Goal: Check status: Verify the current state of an ongoing process or item

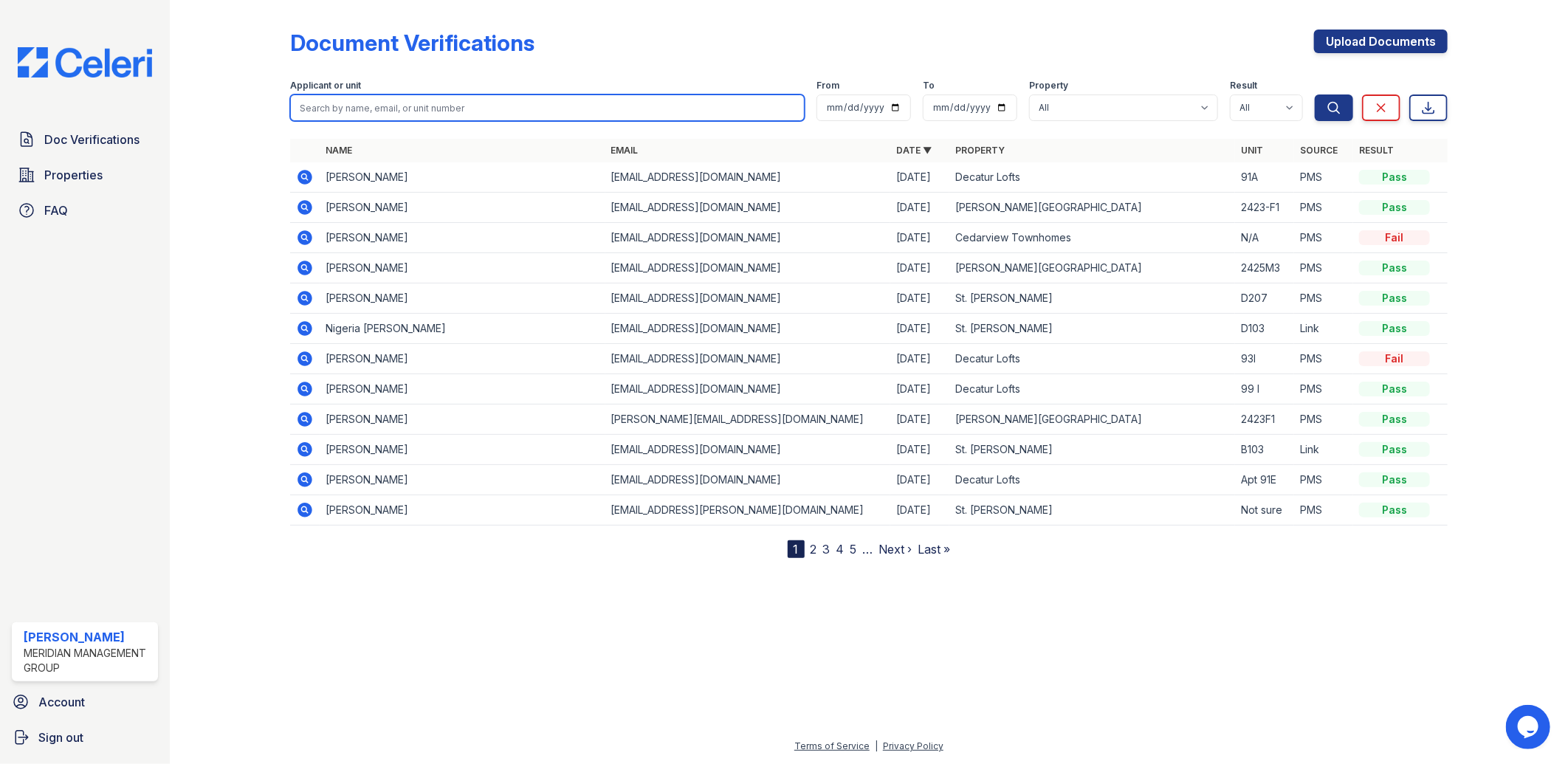
click at [363, 98] on input "search" at bounding box center [547, 107] width 515 height 26
type input "[PERSON_NAME]"
click at [1314, 94] on button "Search" at bounding box center [1333, 107] width 38 height 26
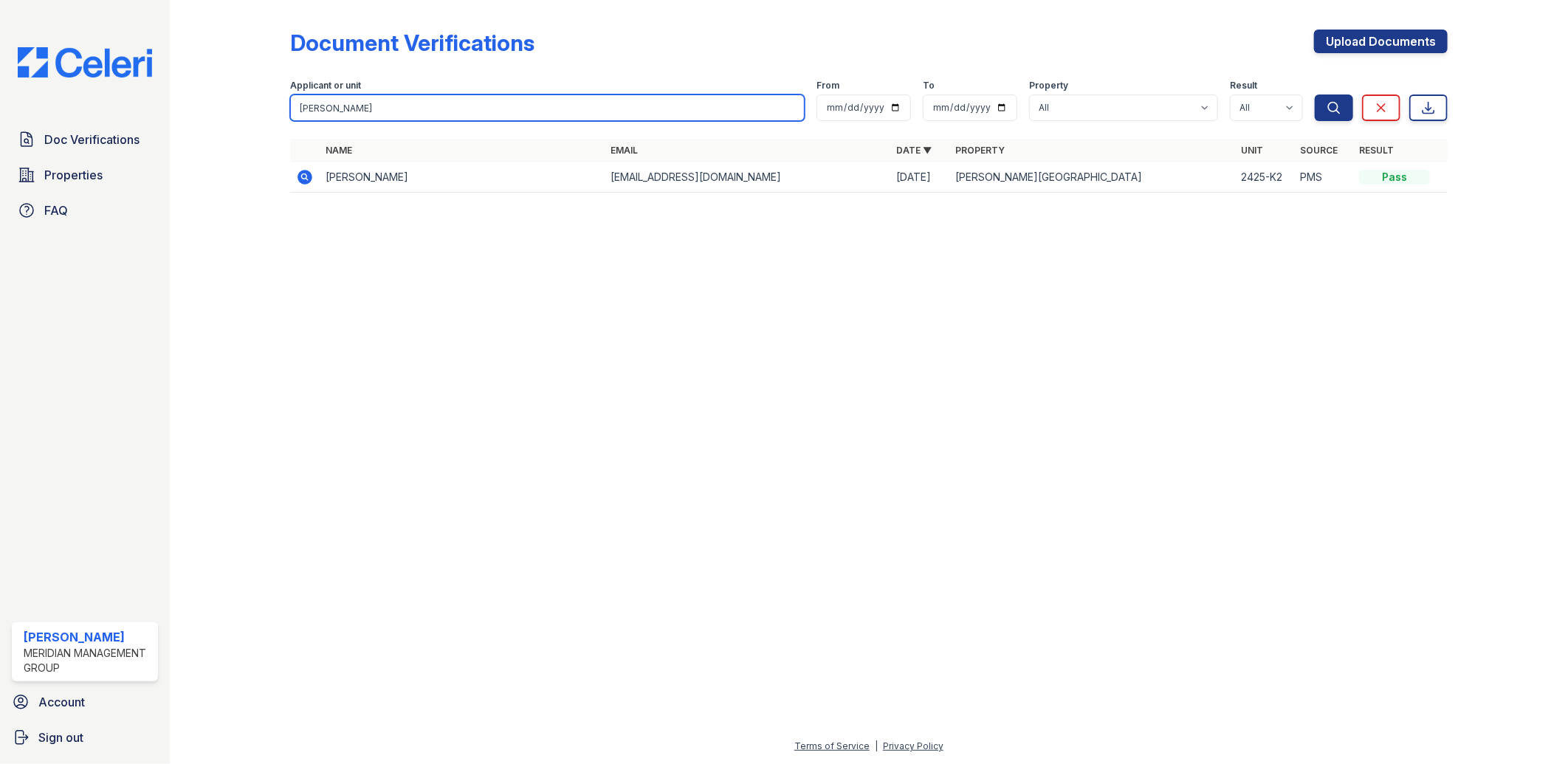
drag, startPoint x: 411, startPoint y: 108, endPoint x: 214, endPoint y: 49, distance: 205.6
click at [221, 82] on div "Document Verifications Upload Documents Filter Applicant or unit [PERSON_NAME] …" at bounding box center [868, 116] width 1351 height 231
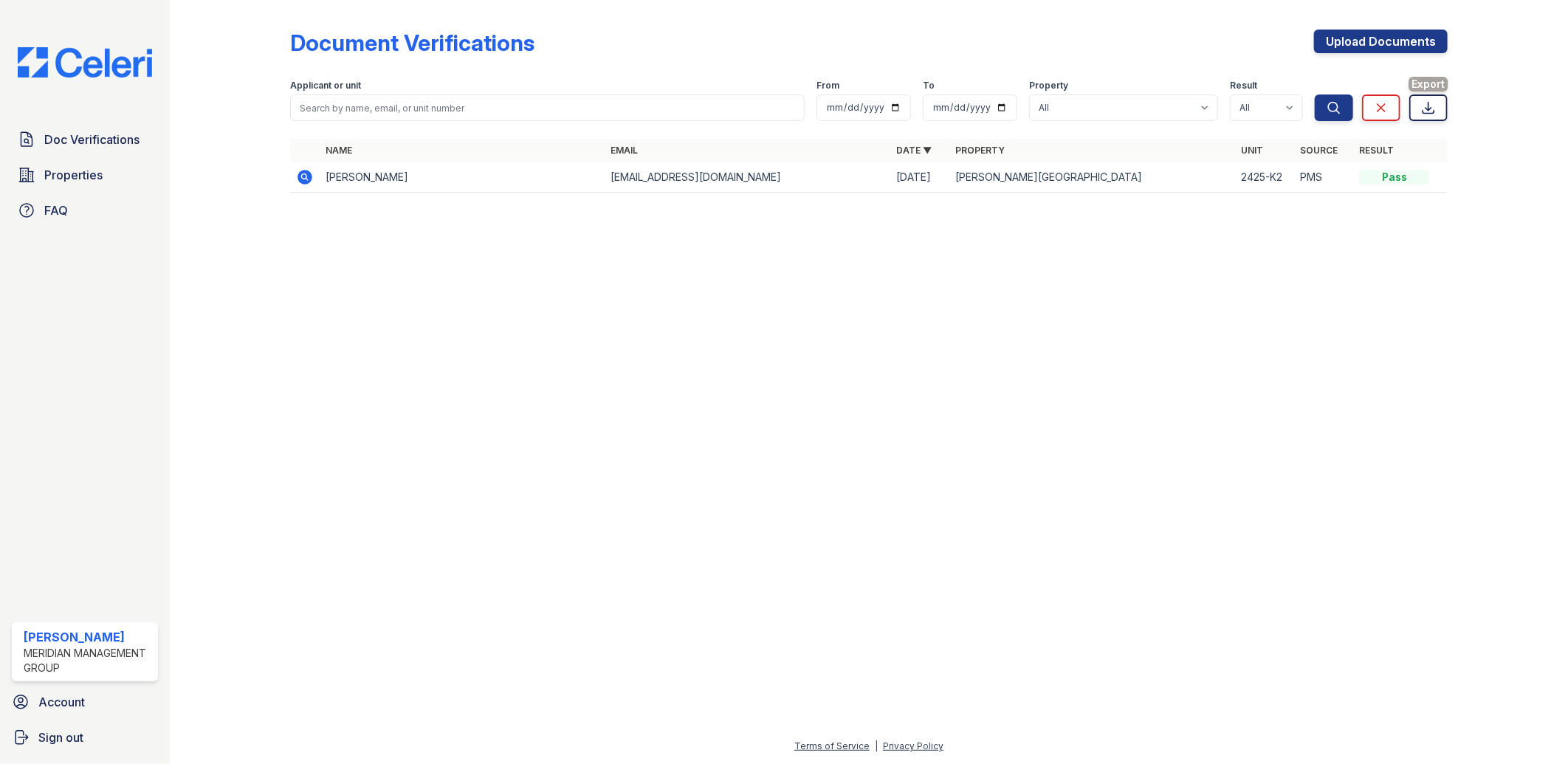
click at [1421, 113] on icon at bounding box center [1428, 107] width 15 height 15
click at [1159, 281] on div at bounding box center [868, 484] width 1351 height 506
click at [68, 172] on span "Properties" at bounding box center [73, 175] width 59 height 18
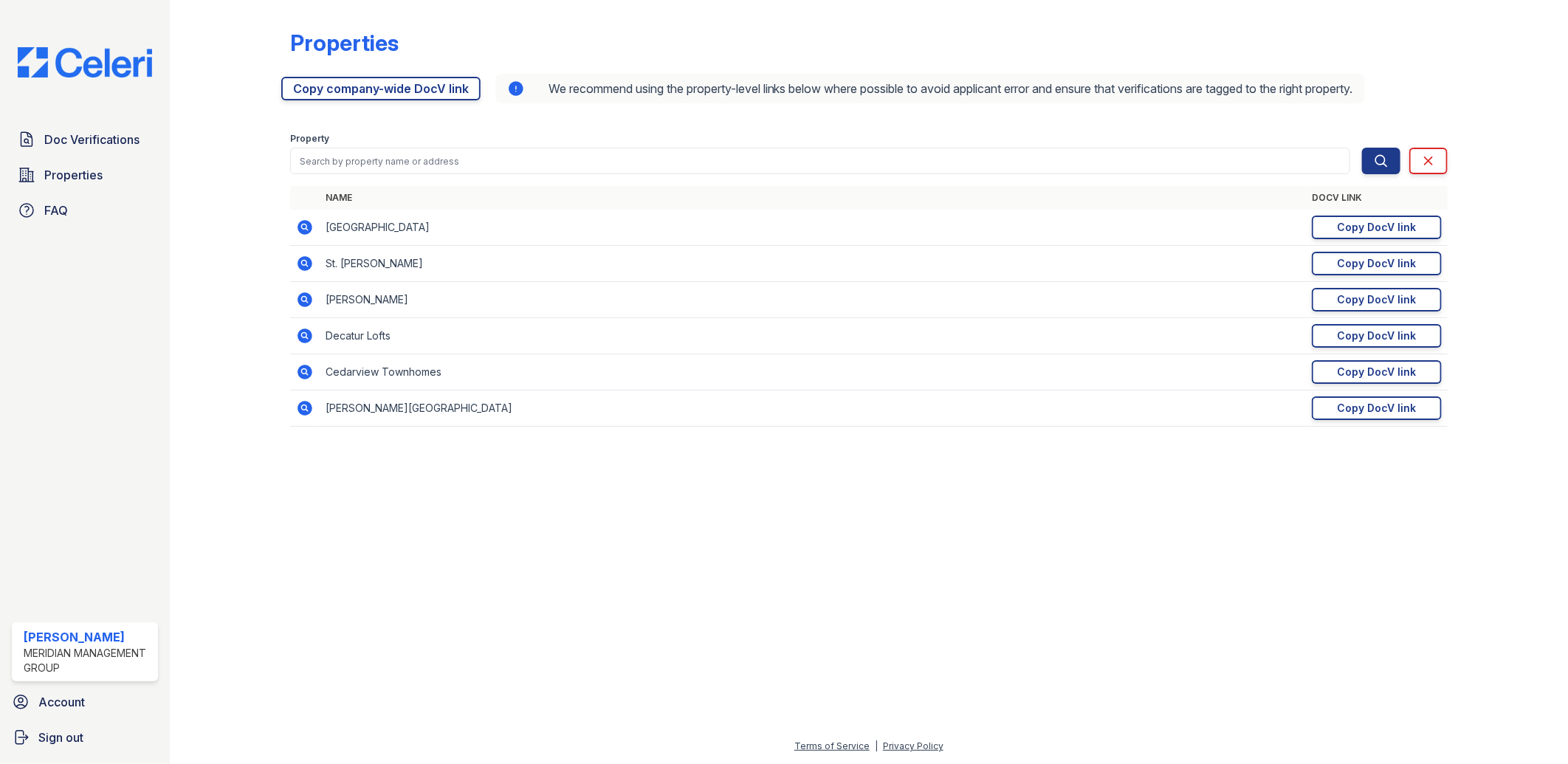
click at [400, 376] on td "Cedarview Townhomes" at bounding box center [813, 372] width 987 height 36
click at [1404, 367] on div "Copy DocV link" at bounding box center [1377, 371] width 79 height 15
click at [340, 376] on td "Cedarview Townhomes" at bounding box center [813, 372] width 987 height 36
click at [77, 175] on span "Properties" at bounding box center [73, 175] width 59 height 18
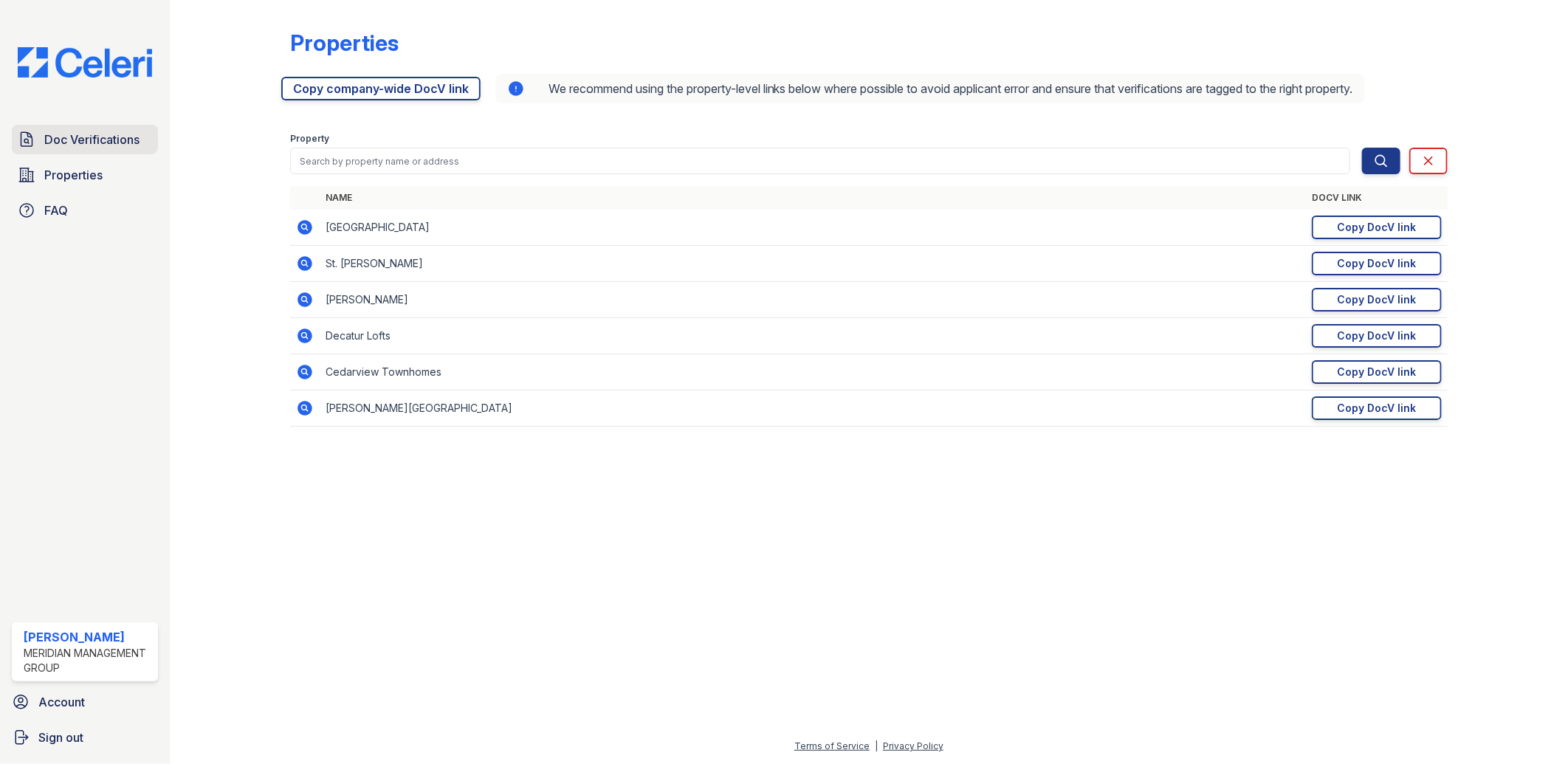
click at [97, 144] on span "Doc Verifications" at bounding box center [91, 139] width 95 height 18
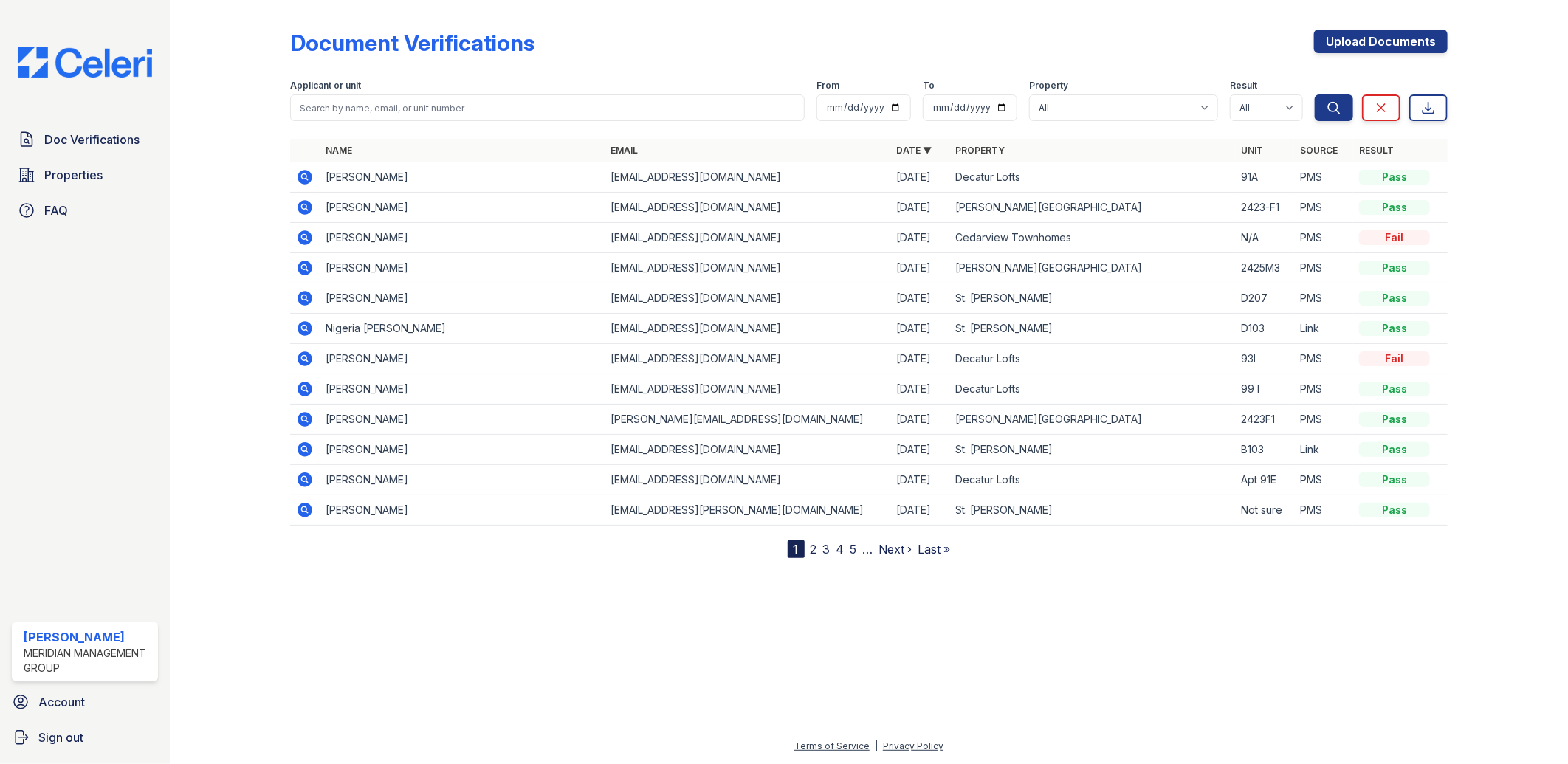
click at [974, 143] on th "Property" at bounding box center [1092, 151] width 286 height 24
click at [969, 148] on link "Property" at bounding box center [979, 150] width 49 height 11
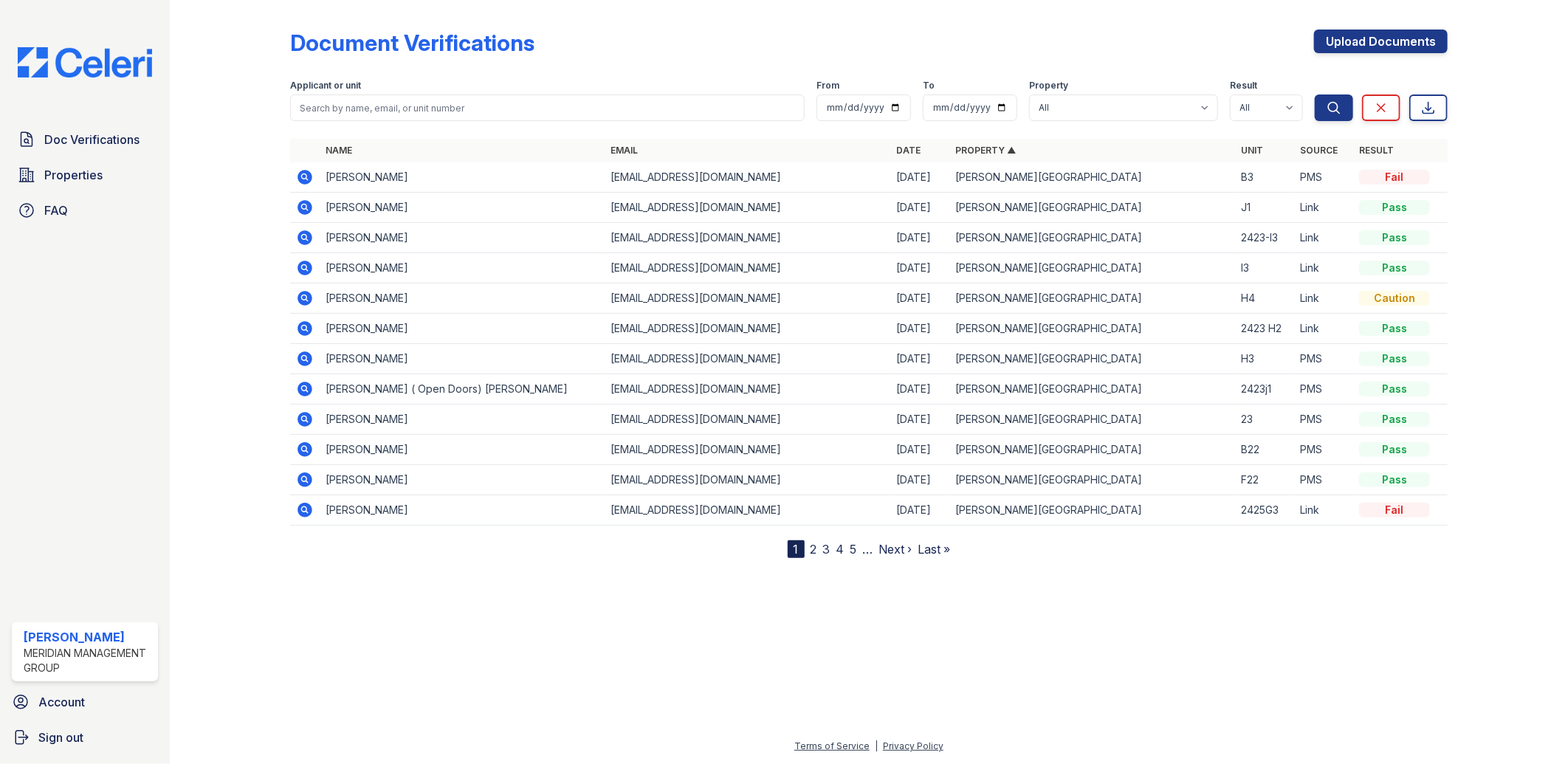
click at [969, 148] on link "Property ▲" at bounding box center [985, 150] width 61 height 11
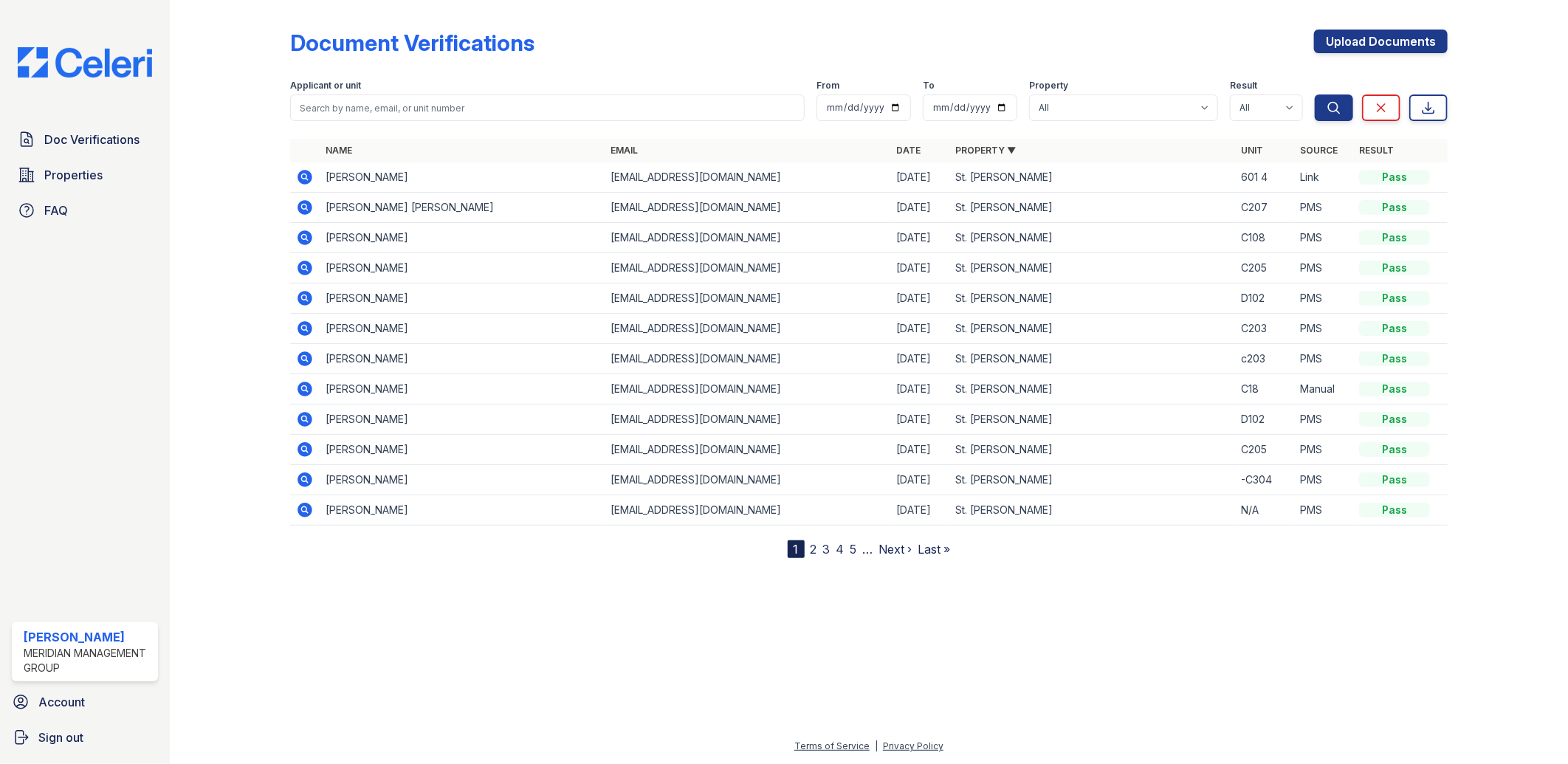
click at [969, 148] on link "Property ▼" at bounding box center [985, 150] width 61 height 11
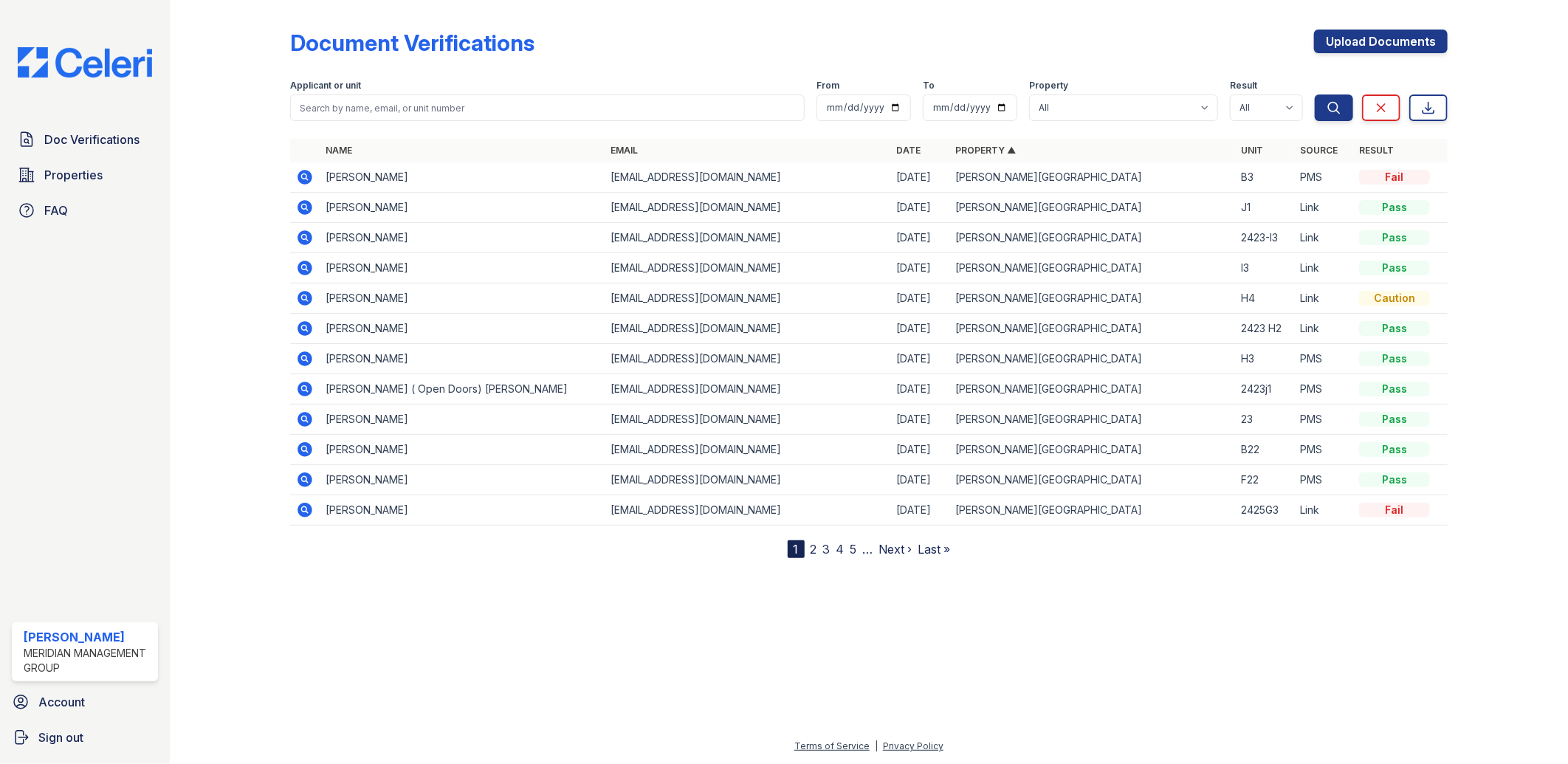
click at [969, 148] on link "Property ▲" at bounding box center [985, 150] width 61 height 11
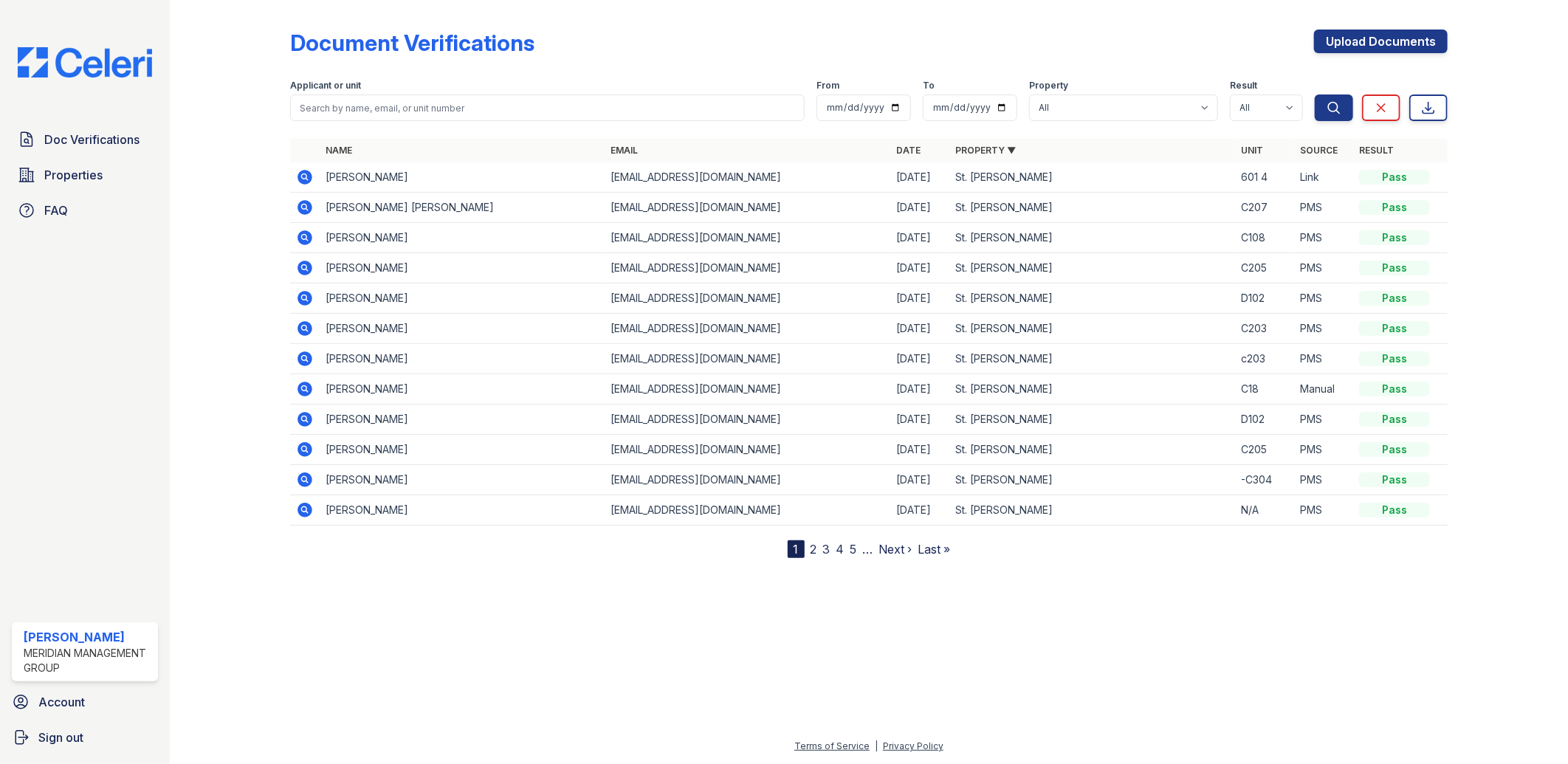
click at [969, 148] on link "Property ▼" at bounding box center [985, 150] width 61 height 11
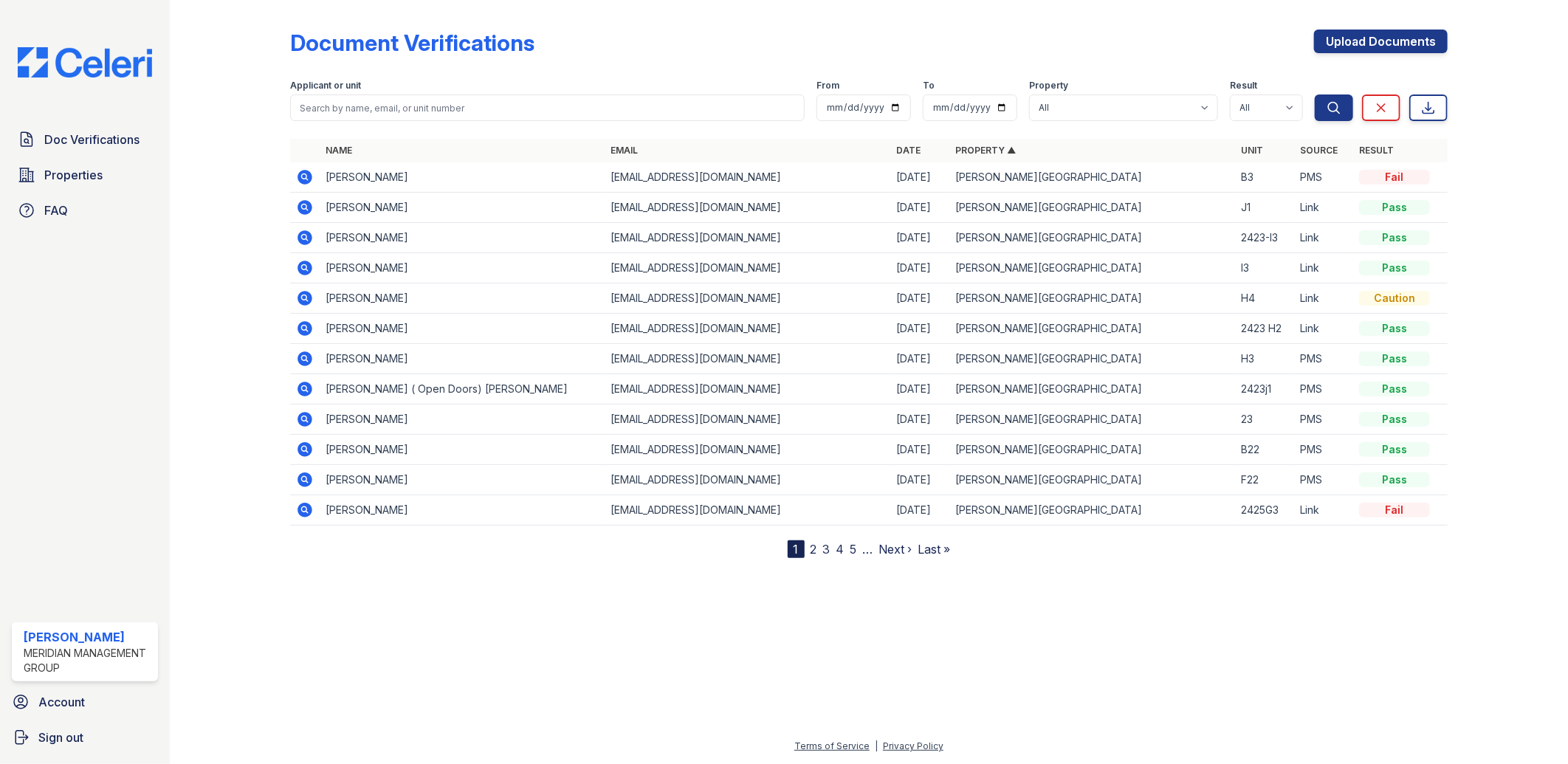
click at [969, 148] on link "Property ▲" at bounding box center [985, 150] width 61 height 11
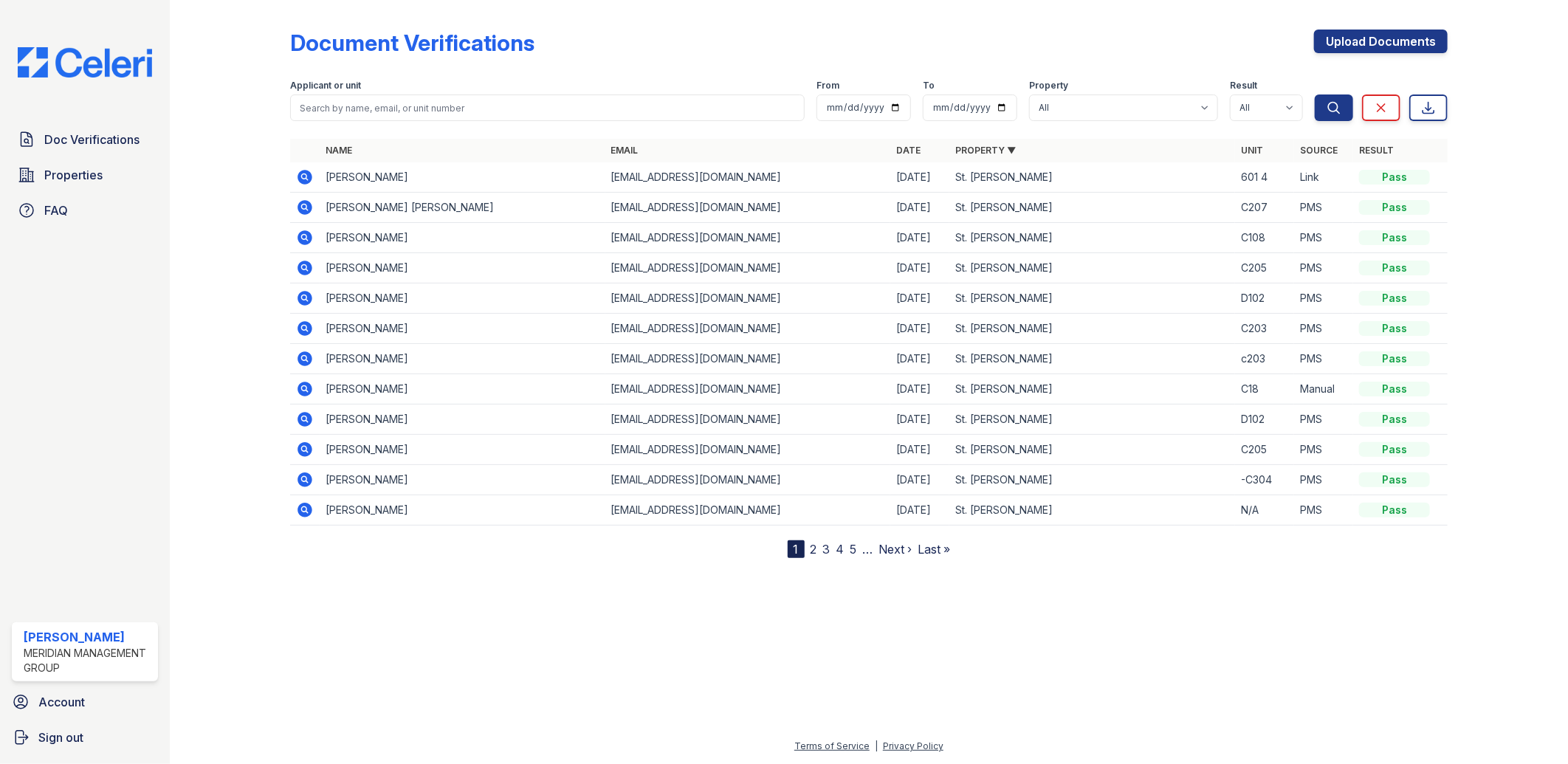
click at [969, 148] on link "Property ▼" at bounding box center [985, 150] width 61 height 11
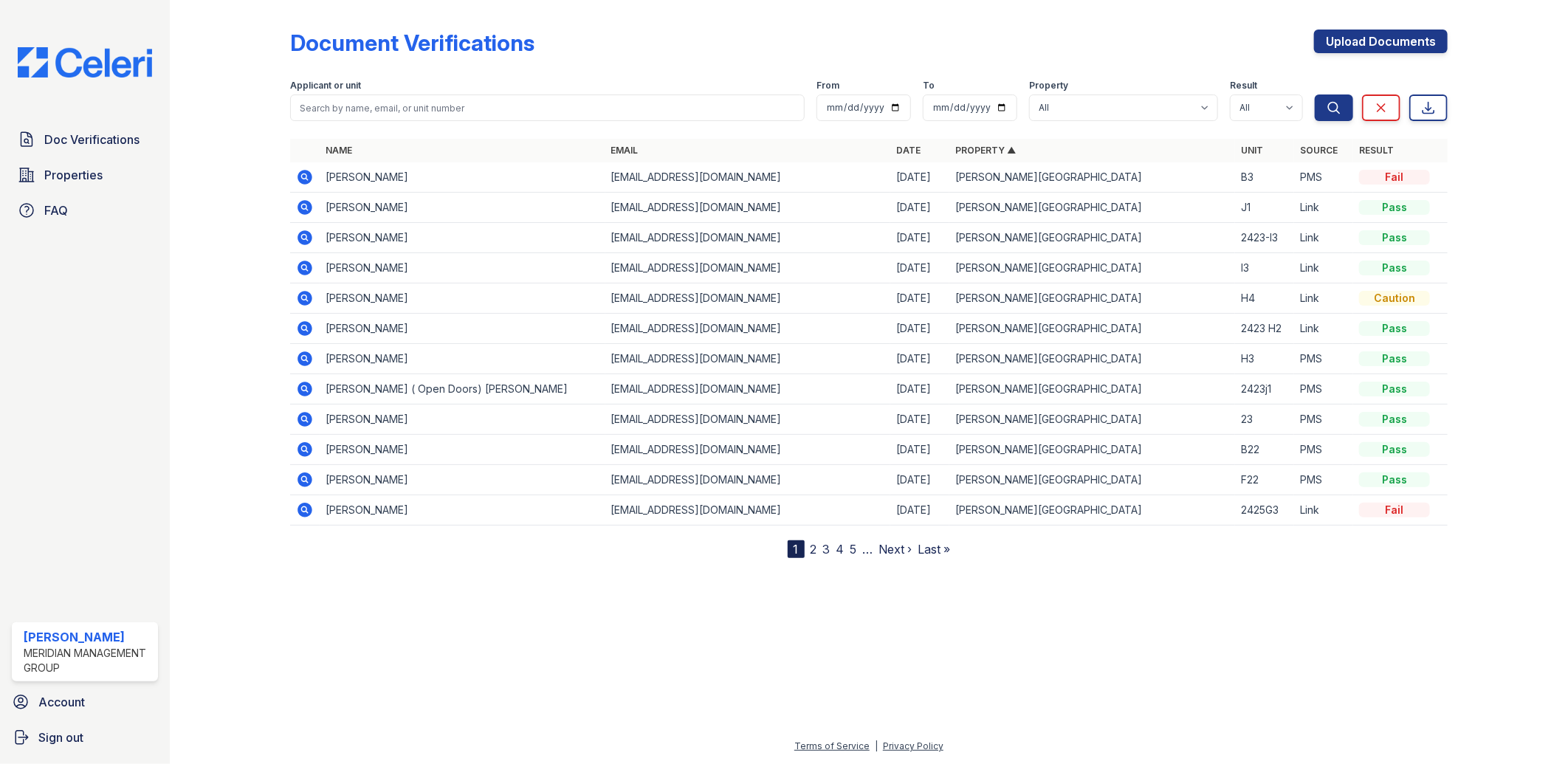
click at [969, 148] on link "Property ▲" at bounding box center [985, 150] width 61 height 11
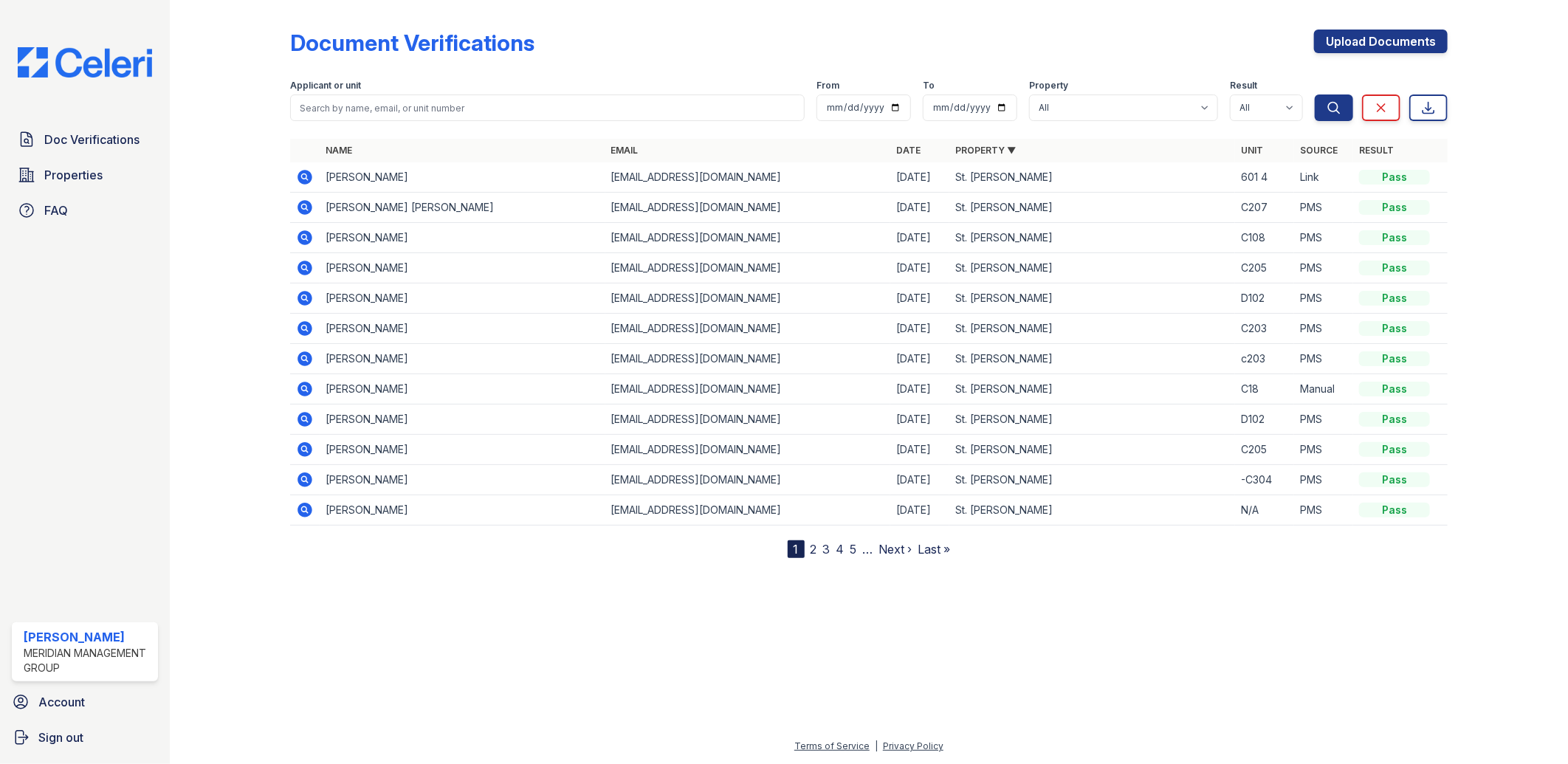
click at [969, 148] on link "Property ▼" at bounding box center [985, 150] width 61 height 11
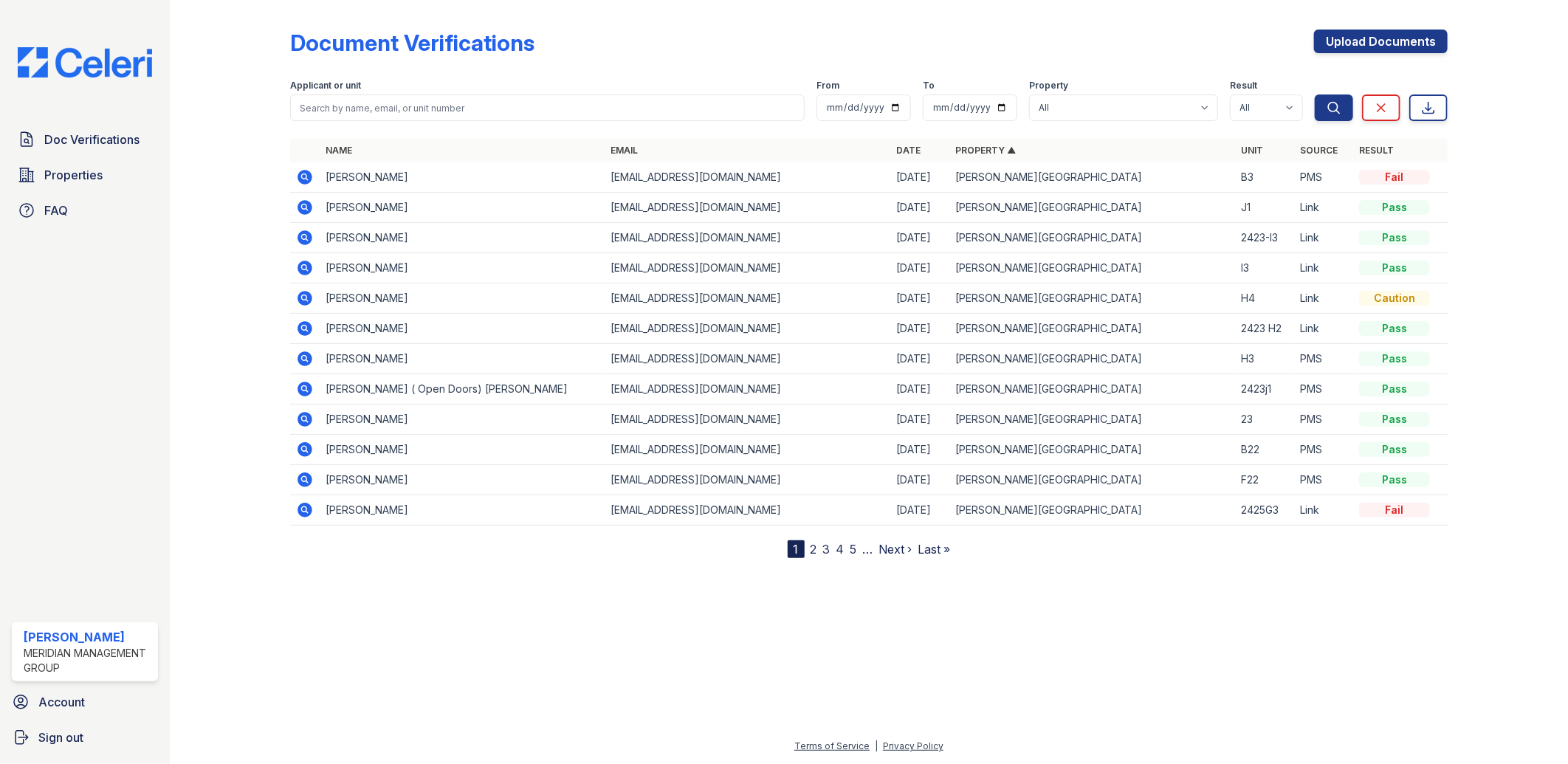
click at [903, 150] on link "Date" at bounding box center [908, 150] width 24 height 11
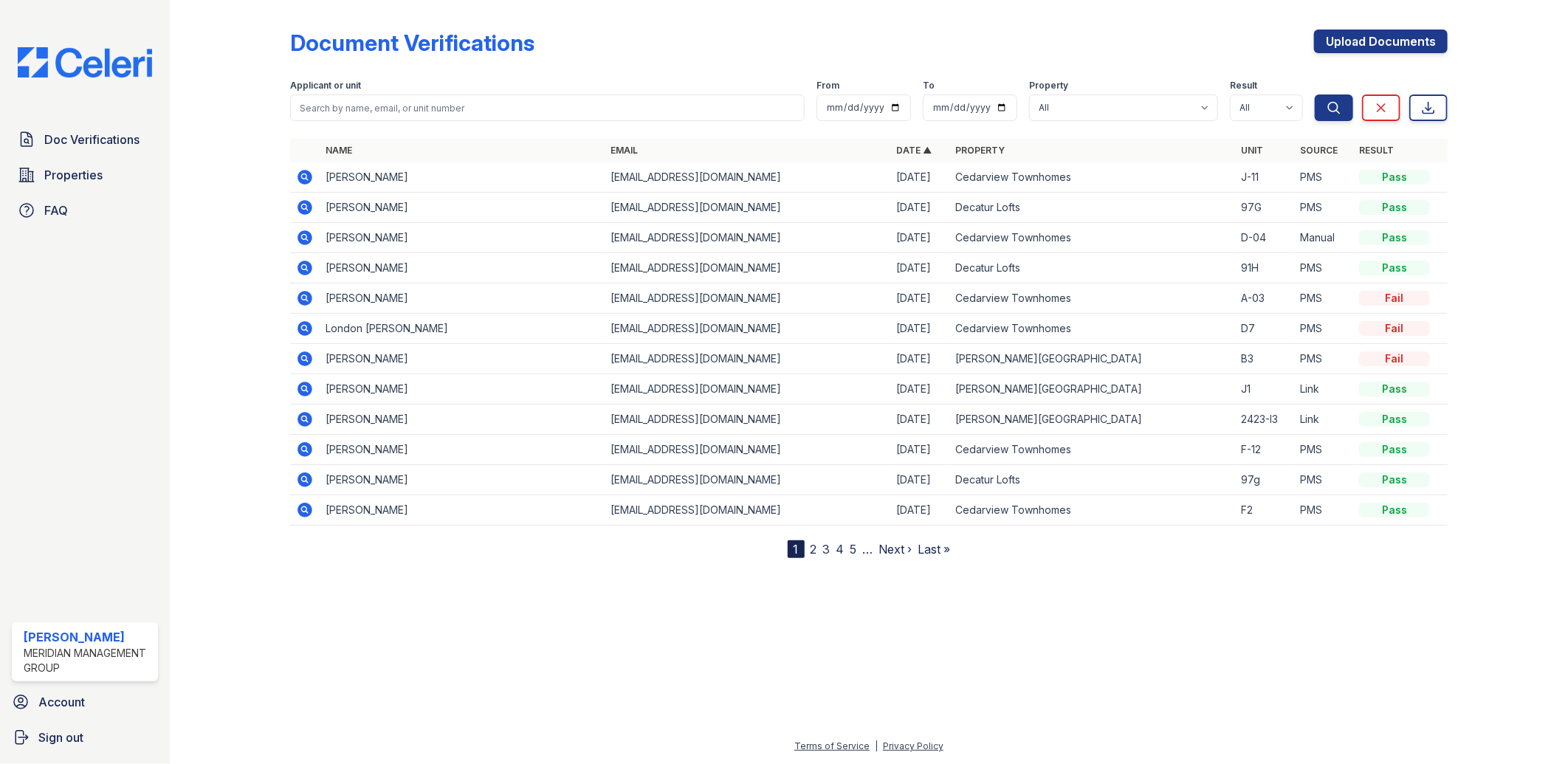
click at [903, 150] on link "Date ▲" at bounding box center [914, 150] width 35 height 11
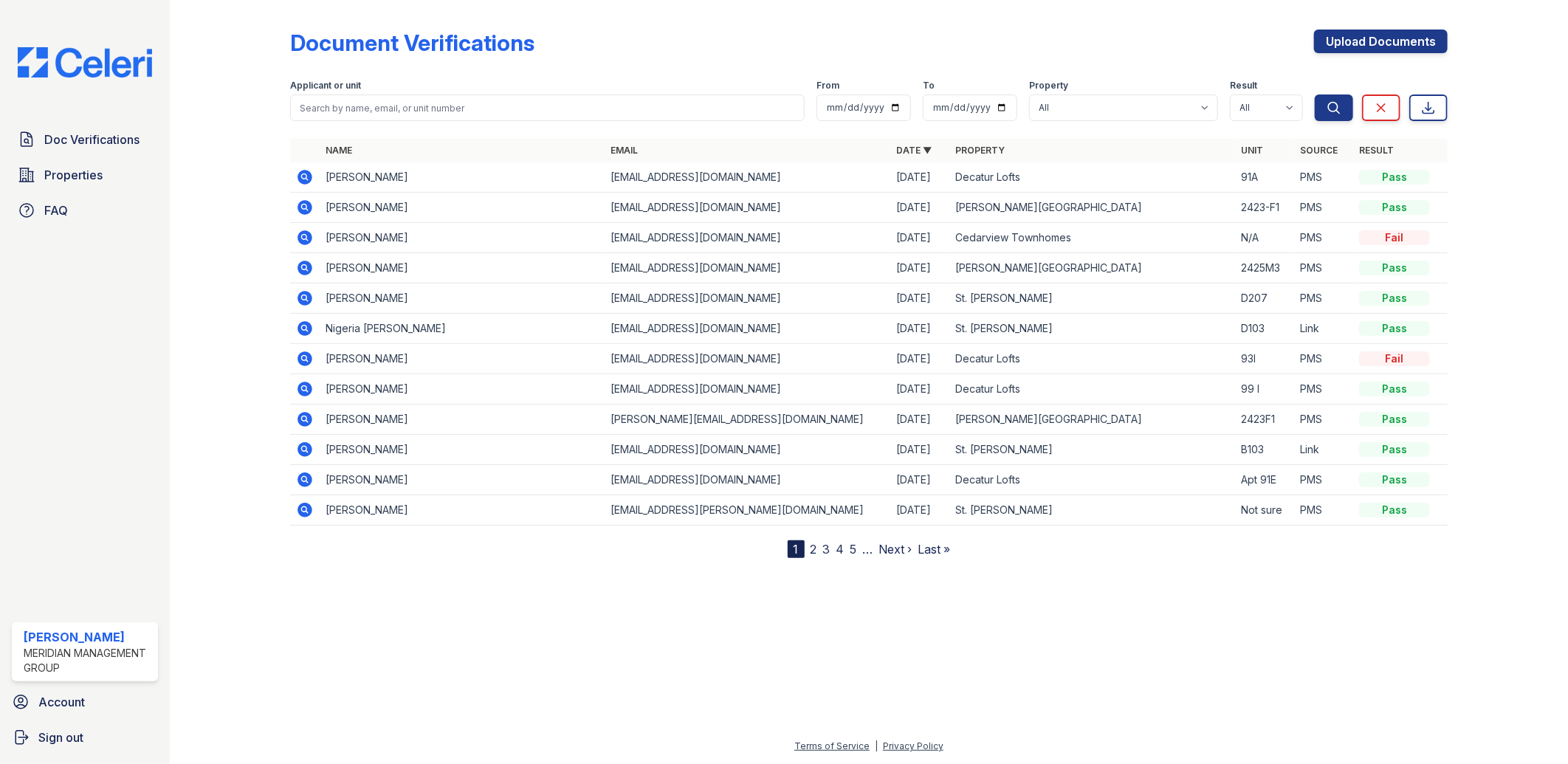
click at [852, 547] on link "5" at bounding box center [853, 549] width 7 height 15
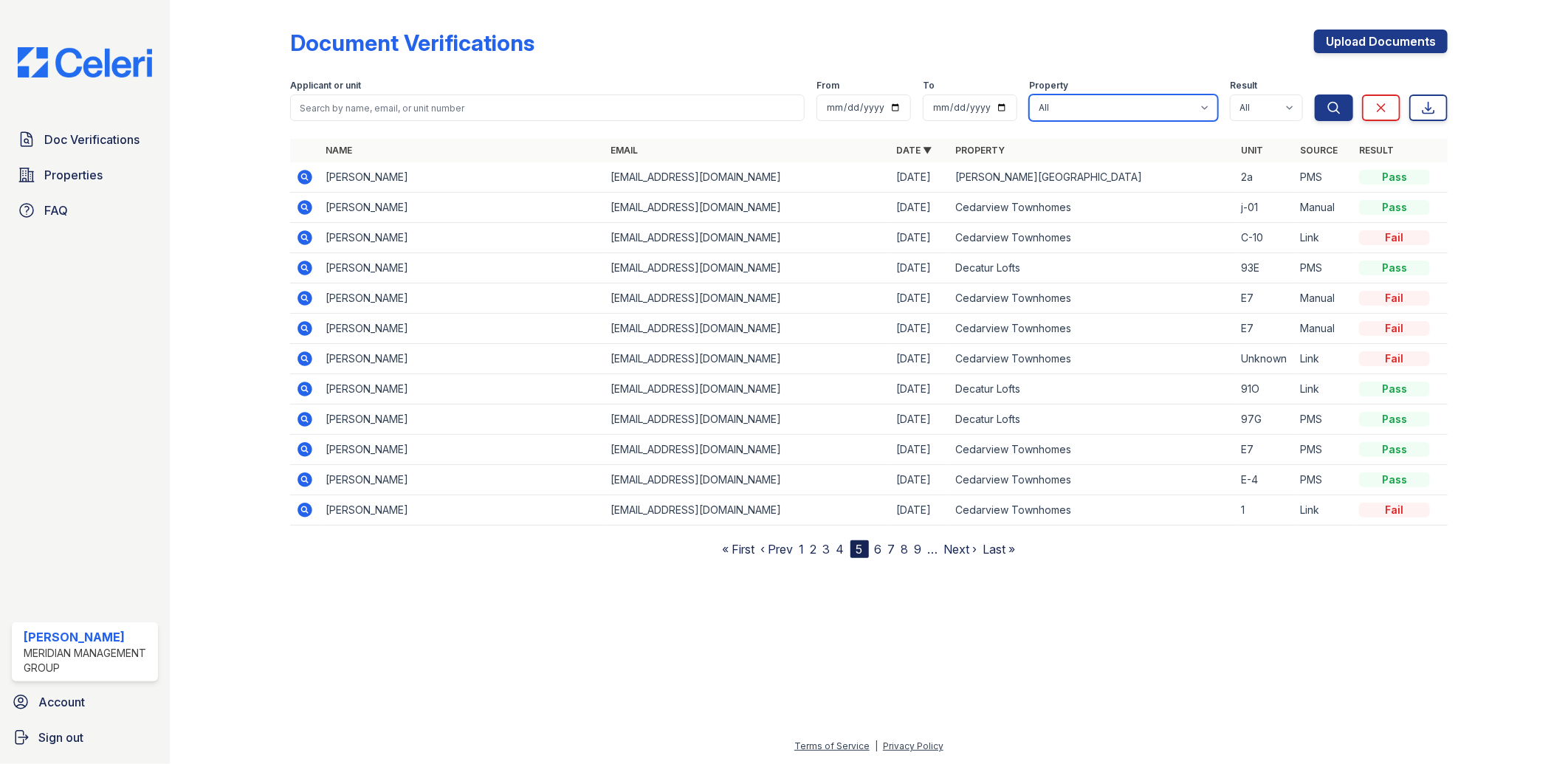
click at [1183, 107] on select "All [PERSON_NAME][GEOGRAPHIC_DATA] [PERSON_NAME] [GEOGRAPHIC_DATA] [GEOGRAPHIC_…" at bounding box center [1123, 107] width 189 height 26
select select "274"
click at [1029, 94] on select "All [PERSON_NAME][GEOGRAPHIC_DATA] [PERSON_NAME] [GEOGRAPHIC_DATA] [GEOGRAPHIC_…" at bounding box center [1123, 107] width 189 height 26
click at [1342, 105] on button "Search" at bounding box center [1333, 107] width 38 height 26
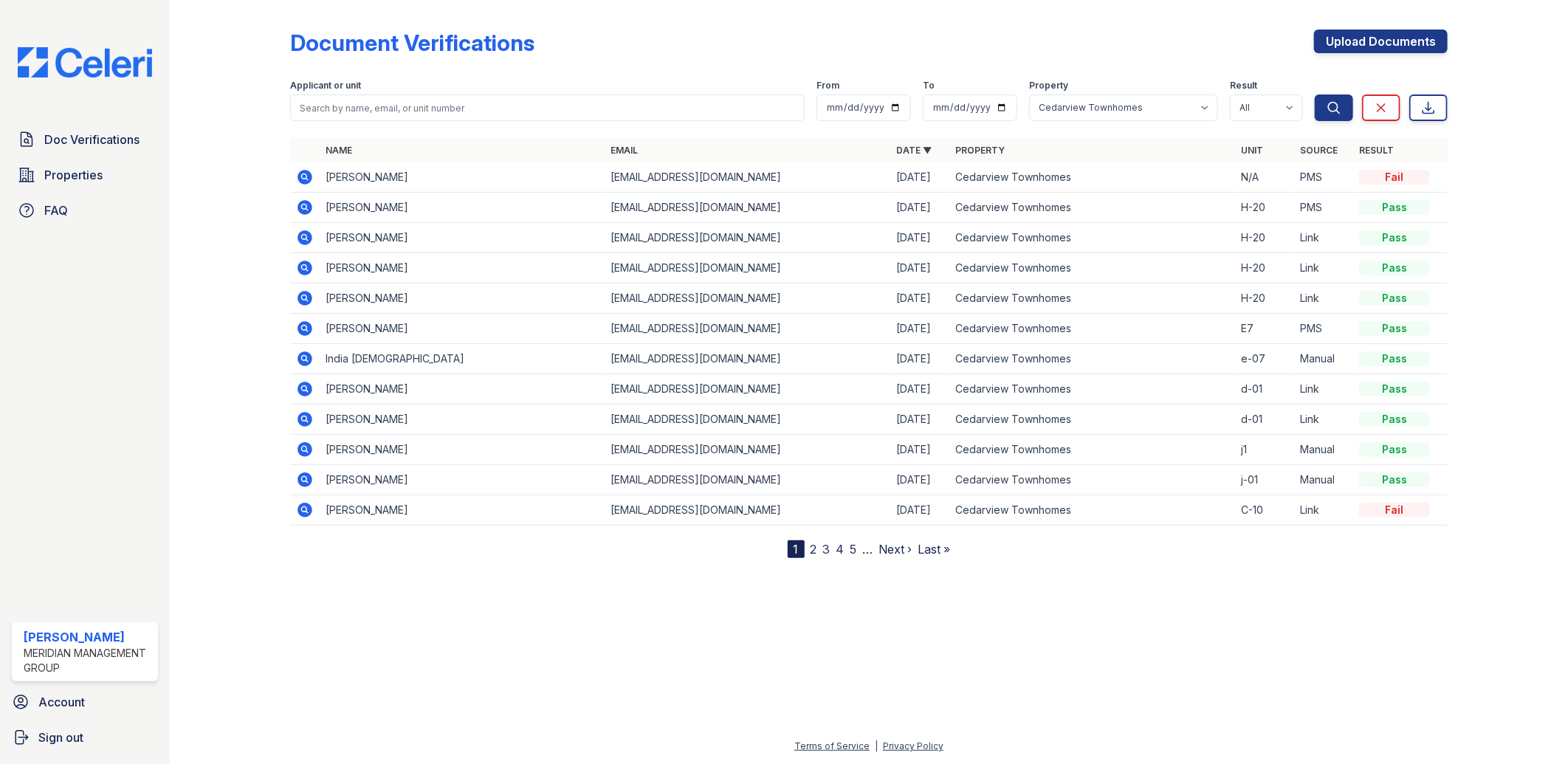
click at [911, 148] on link "Date ▼" at bounding box center [914, 150] width 35 height 11
